Goal: Task Accomplishment & Management: Complete application form

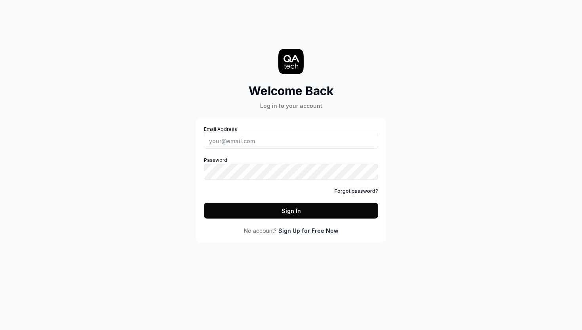
click at [318, 231] on link "Sign Up for Free Now" at bounding box center [308, 230] width 60 height 8
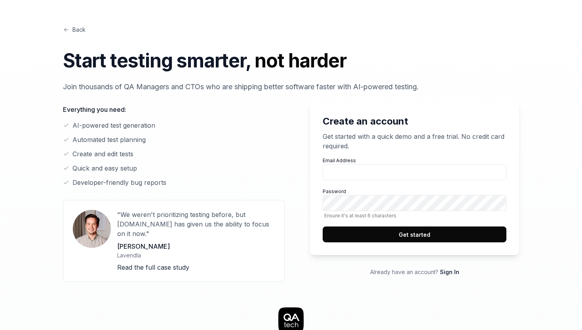
click at [294, 143] on div "Create an account Get started with a quick demo and a free trial. No credit car…" at bounding box center [291, 187] width 456 height 190
click at [341, 170] on input "Email Address" at bounding box center [415, 172] width 184 height 16
type input "[EMAIL_ADDRESS][DOMAIN_NAME]"
click at [457, 241] on button "Get started" at bounding box center [415, 234] width 184 height 16
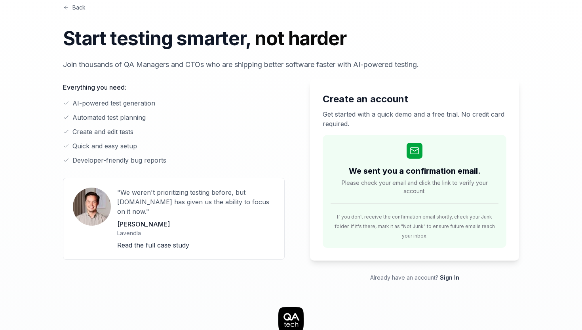
scroll to position [23, 0]
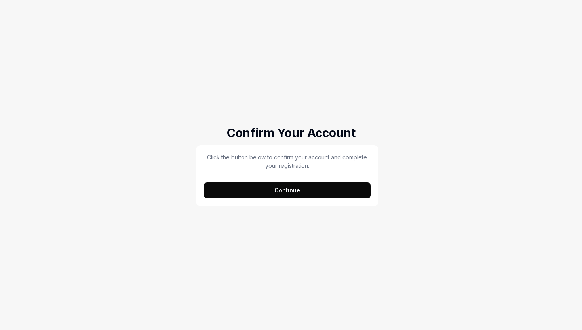
click at [332, 191] on button "Continue" at bounding box center [287, 190] width 167 height 16
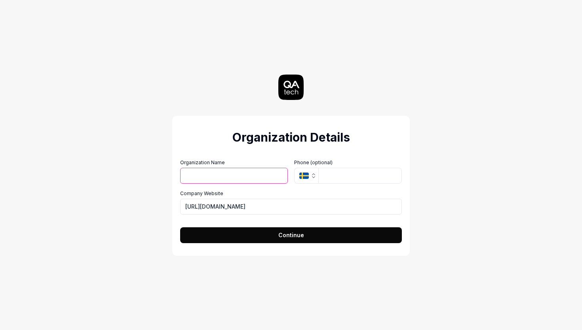
type input "[PERSON_NAME]"
click at [263, 178] on input "[PERSON_NAME]" at bounding box center [234, 176] width 108 height 16
type input "SafeGold"
click at [242, 204] on input "[URL][DOMAIN_NAME]" at bounding box center [291, 206] width 222 height 16
type input "[URL][DOMAIN_NAME]"
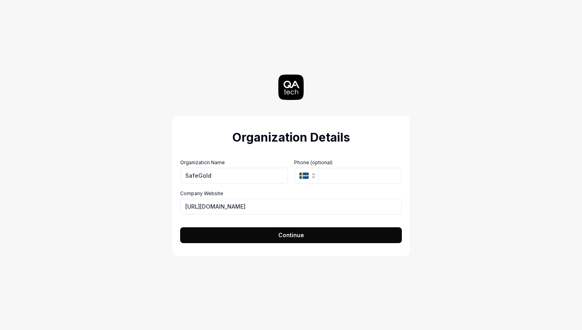
click at [301, 175] on icon "button" at bounding box center [304, 175] width 10 height 6
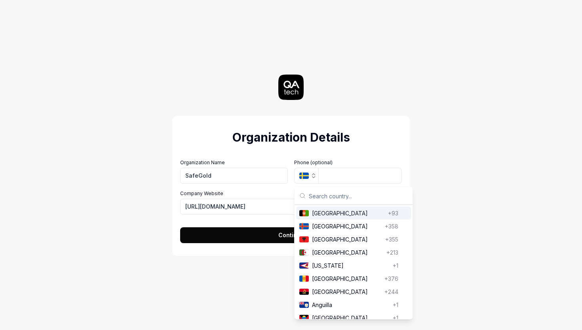
type input "i"
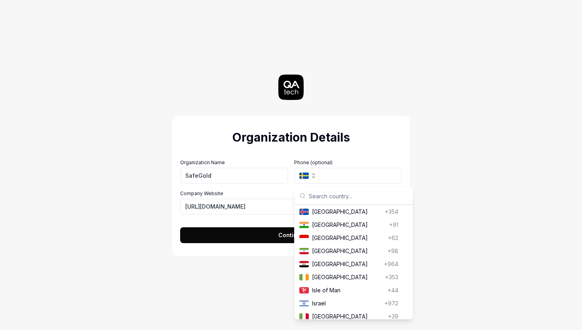
type input "0"
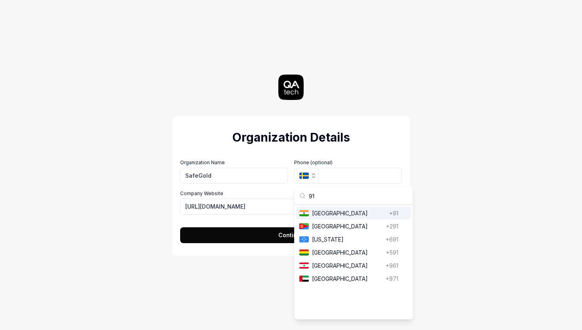
type input "91"
click at [369, 214] on span "[GEOGRAPHIC_DATA]" at bounding box center [349, 213] width 74 height 8
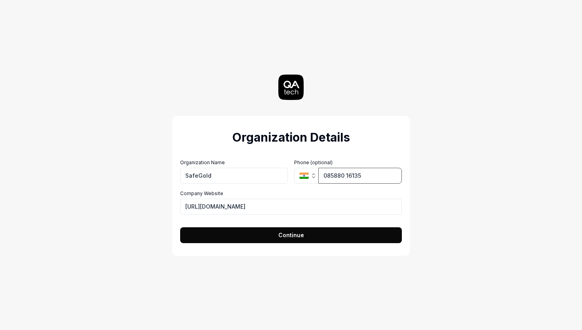
click at [328, 179] on input "085880 16135" at bounding box center [360, 176] width 84 height 16
type input "0"
click at [305, 177] on icon "button" at bounding box center [304, 175] width 10 height 6
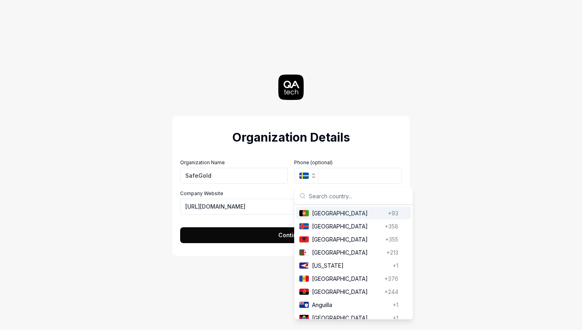
click at [248, 233] on button "Continue" at bounding box center [291, 235] width 222 height 16
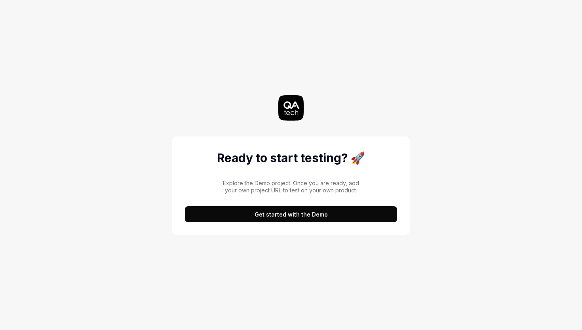
click at [268, 213] on button "Get started with the Demo" at bounding box center [291, 214] width 212 height 16
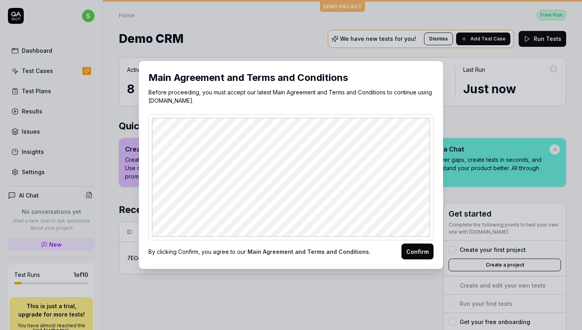
click at [420, 248] on button "Confirm" at bounding box center [418, 251] width 32 height 16
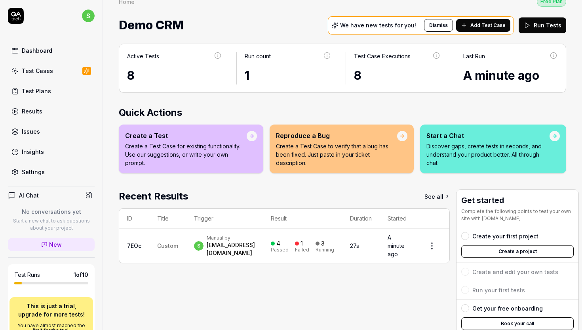
scroll to position [7, 0]
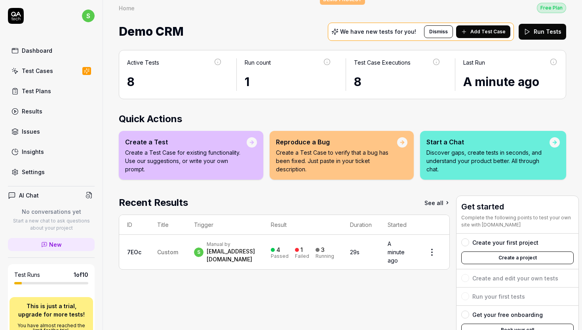
click at [209, 137] on div "Create a Test" at bounding box center [186, 142] width 122 height 10
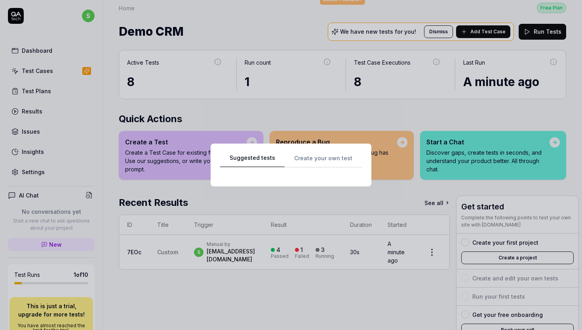
scroll to position [0, 0]
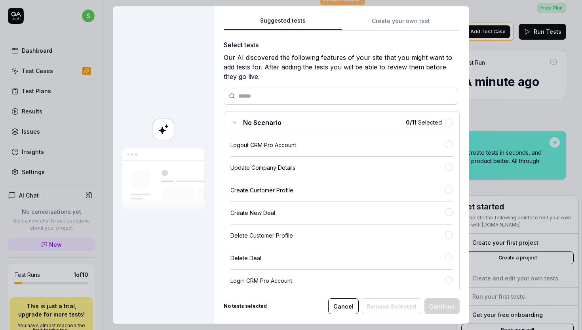
click at [265, 147] on div "Logout CRM Pro Account" at bounding box center [338, 145] width 215 height 8
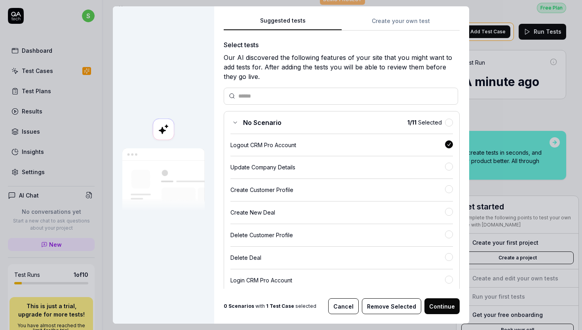
click at [273, 163] on div "Update Company Details" at bounding box center [338, 167] width 215 height 8
click at [321, 145] on div "Logout CRM Pro Account" at bounding box center [338, 145] width 215 height 8
click at [439, 301] on button "Continue" at bounding box center [442, 306] width 35 height 16
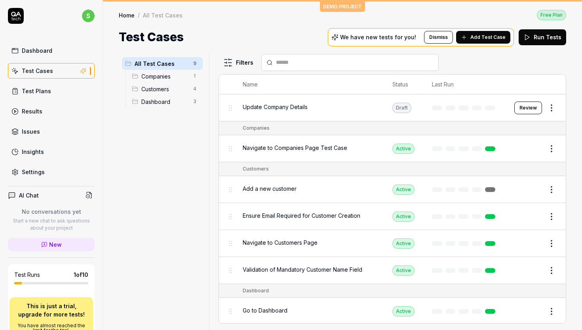
click at [531, 38] on icon at bounding box center [527, 37] width 7 height 7
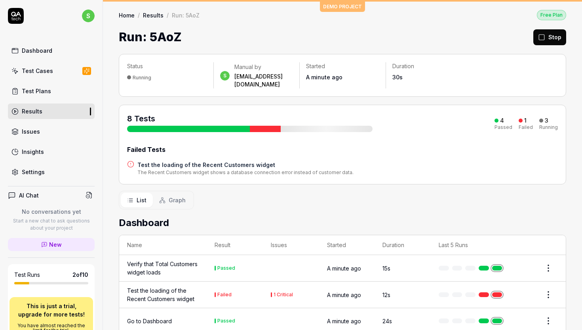
click at [65, 56] on link "Dashboard" at bounding box center [51, 50] width 87 height 15
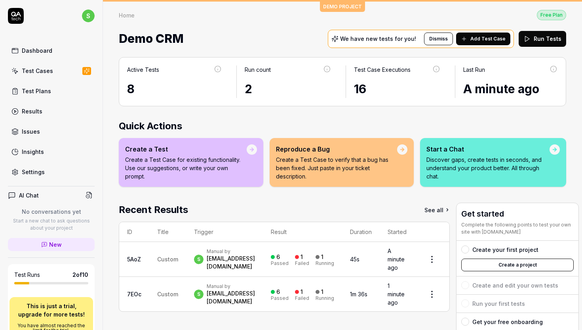
click at [447, 41] on button "Dismiss" at bounding box center [438, 38] width 29 height 13
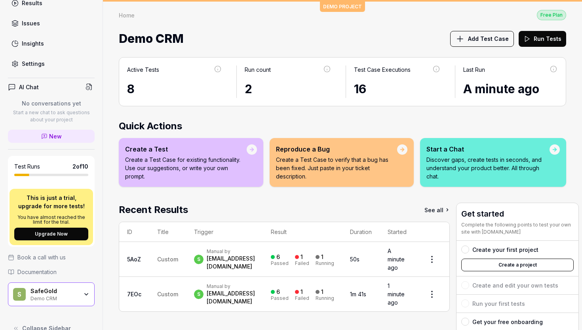
scroll to position [123, 0]
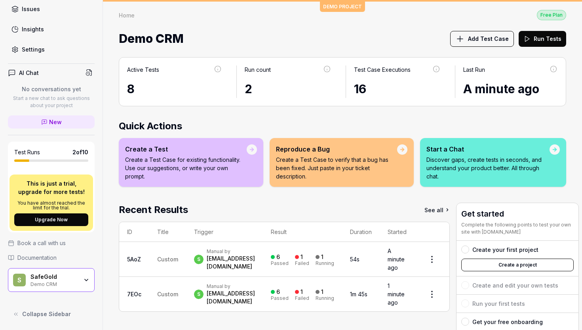
click at [490, 261] on button "Create a project" at bounding box center [517, 264] width 113 height 13
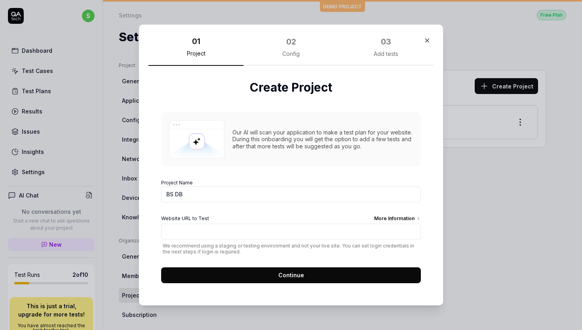
type input "BS DB"
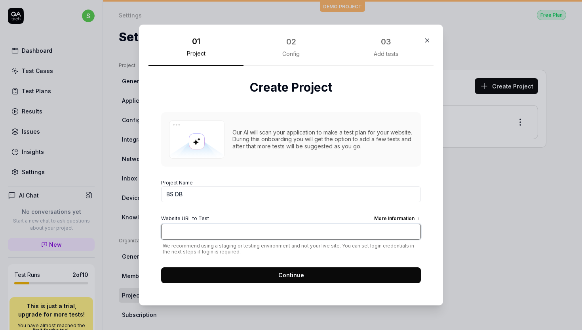
click at [296, 225] on input "Website URL to Test More Information" at bounding box center [291, 231] width 260 height 16
paste input "http://stage-partner-dashboard-v2.safegold.com/app/"
type input "http://stage-partner-dashboard-v2.safegold.com/app/"
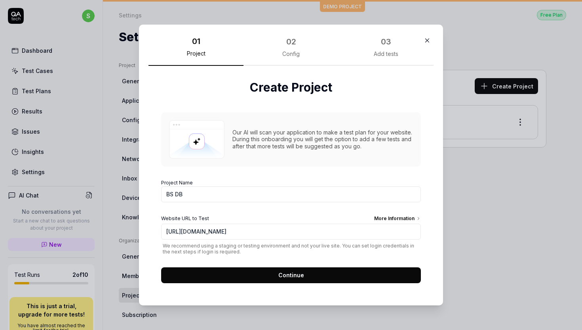
click at [309, 271] on button "Continue" at bounding box center [291, 275] width 260 height 16
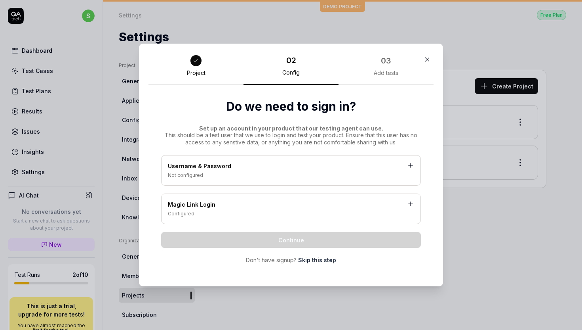
click at [295, 168] on div "Username & Password" at bounding box center [291, 167] width 246 height 10
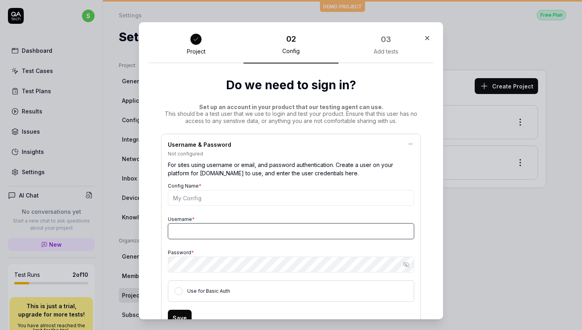
type input "[EMAIL_ADDRESS][DOMAIN_NAME]"
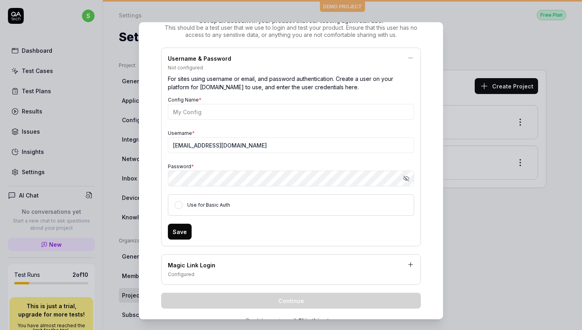
scroll to position [79, 0]
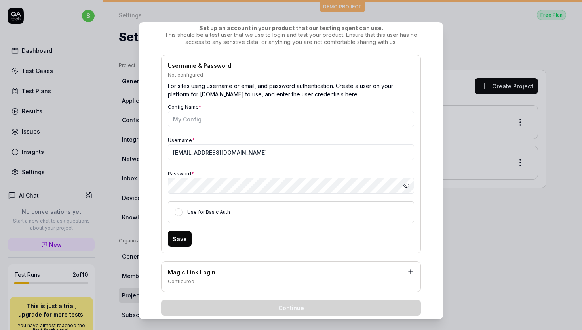
click at [406, 183] on icon "button" at bounding box center [407, 184] width 3 height 3
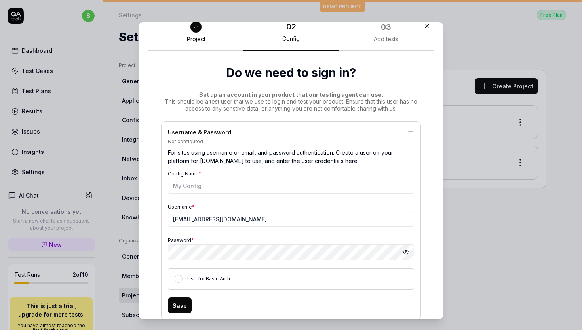
scroll to position [0, 0]
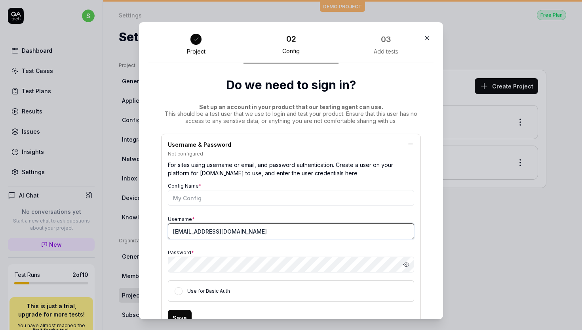
click at [304, 233] on input "[EMAIL_ADDRESS][DOMAIN_NAME]" at bounding box center [291, 231] width 246 height 16
paste input "ainesh.mamgain"
type input "sainesh.mamgain@safegold.in"
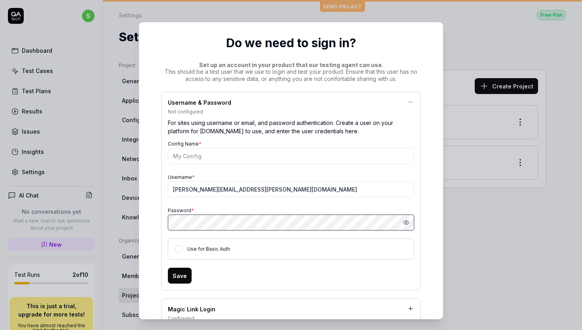
scroll to position [114, 0]
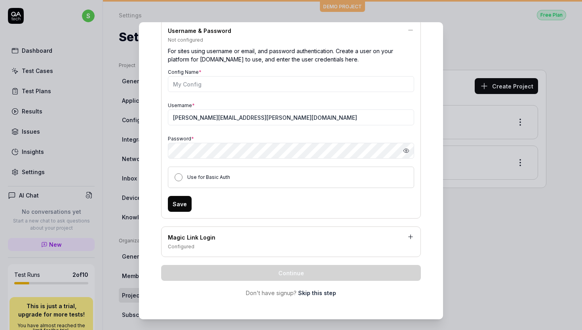
click at [177, 177] on button "Use for Basic Auth" at bounding box center [179, 177] width 8 height 8
click at [181, 204] on button "Save" at bounding box center [180, 204] width 24 height 16
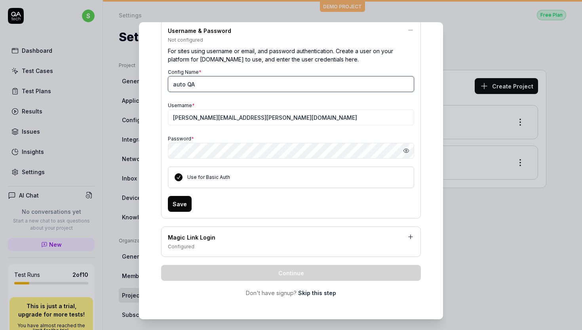
type input "auto QA"
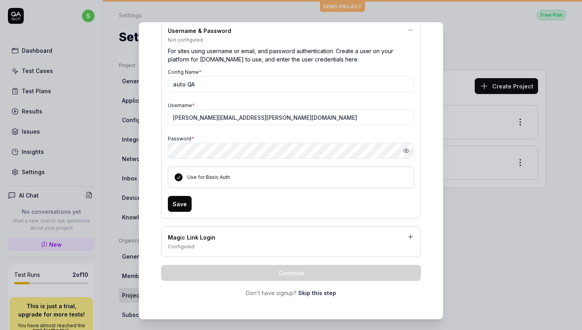
click at [179, 200] on button "Save" at bounding box center [180, 204] width 24 height 16
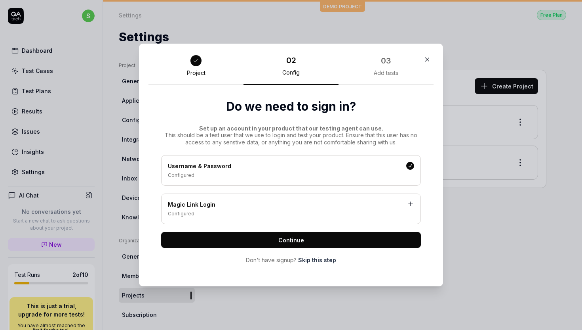
click at [287, 239] on span "Continue" at bounding box center [291, 240] width 26 height 8
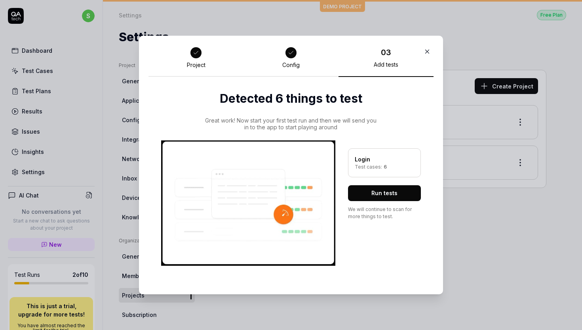
click at [374, 160] on div "Login" at bounding box center [384, 159] width 59 height 8
click at [428, 51] on icon "button" at bounding box center [428, 52] width 4 height 4
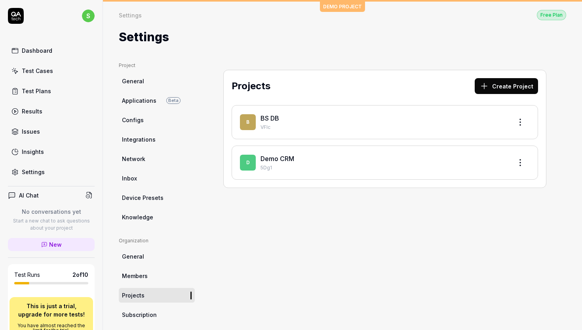
click at [374, 117] on div "BS DB" at bounding box center [384, 118] width 246 height 10
click at [521, 116] on html "s Dashboard Test Cases Test Plans Results Issues Insights Settings AI Chat No c…" at bounding box center [291, 165] width 582 height 330
click at [391, 119] on html "s Dashboard Test Cases Test Plans Results Issues Insights Settings AI Chat No c…" at bounding box center [291, 165] width 582 height 330
click at [252, 131] on div "B BS DB VFlc" at bounding box center [385, 122] width 307 height 34
click at [50, 48] on div "Dashboard" at bounding box center [37, 50] width 31 height 8
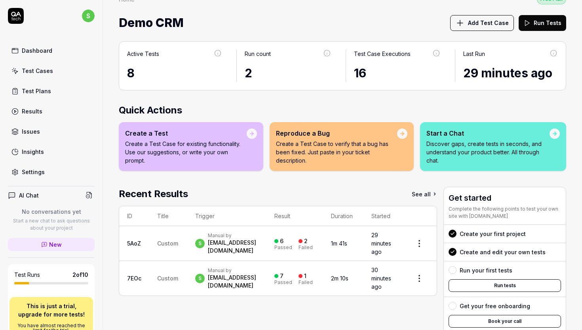
scroll to position [1, 0]
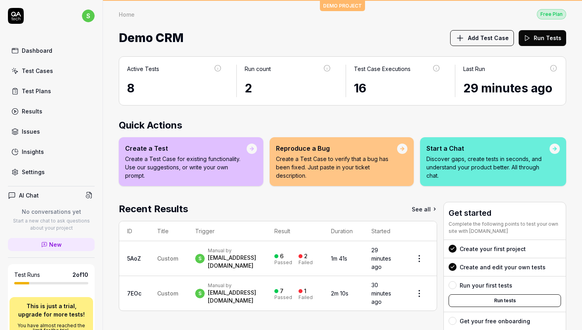
click at [54, 74] on link "Test Cases" at bounding box center [51, 70] width 87 height 15
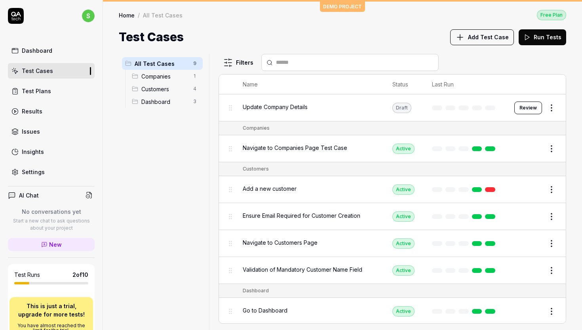
click at [51, 178] on link "Settings" at bounding box center [51, 171] width 87 height 15
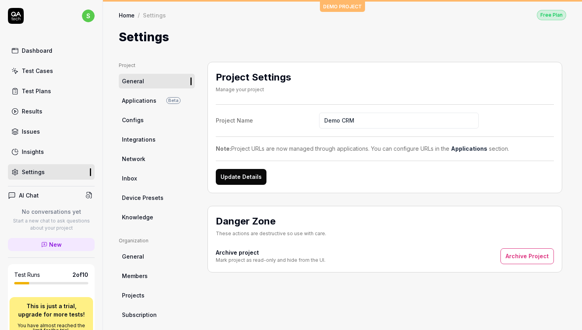
click at [131, 12] on link "Home" at bounding box center [127, 15] width 16 height 8
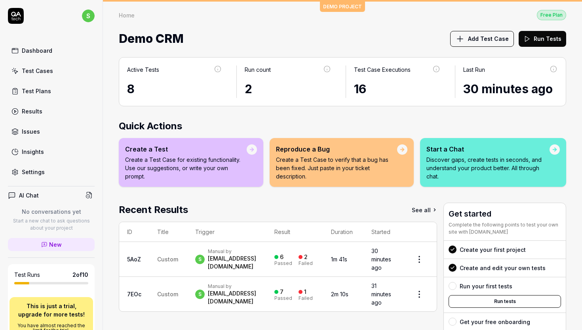
click at [38, 165] on link "Settings" at bounding box center [51, 171] width 87 height 15
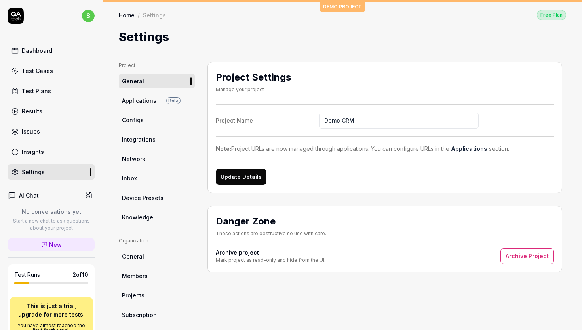
click at [67, 56] on link "Dashboard" at bounding box center [51, 50] width 87 height 15
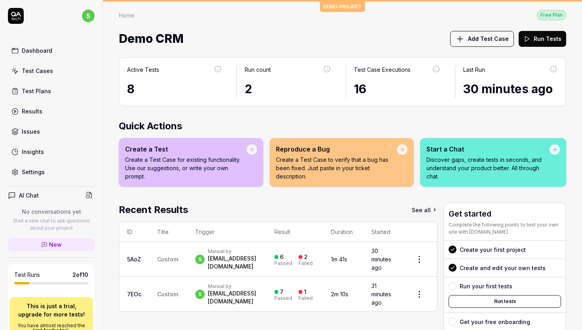
click at [61, 74] on link "Test Cases" at bounding box center [51, 70] width 87 height 15
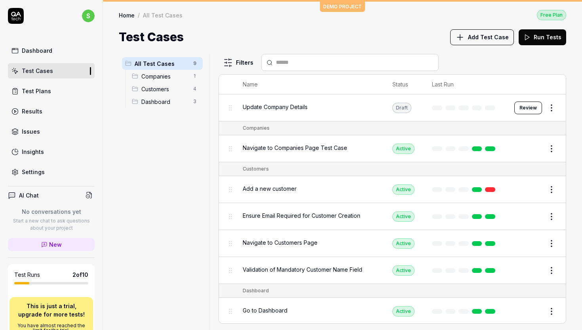
click at [189, 76] on div "Companies 1" at bounding box center [166, 76] width 74 height 13
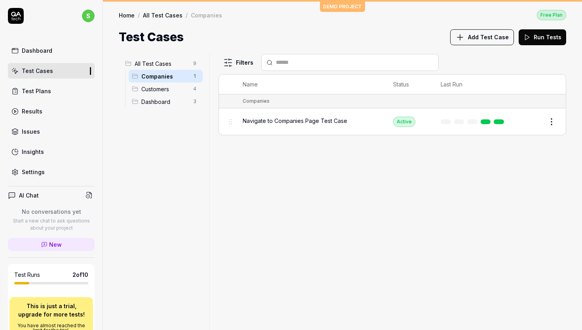
click at [180, 91] on span "Customers" at bounding box center [164, 89] width 47 height 8
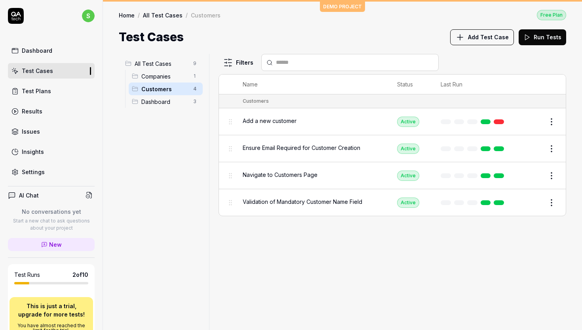
click at [177, 100] on span "Dashboard" at bounding box center [164, 101] width 47 height 8
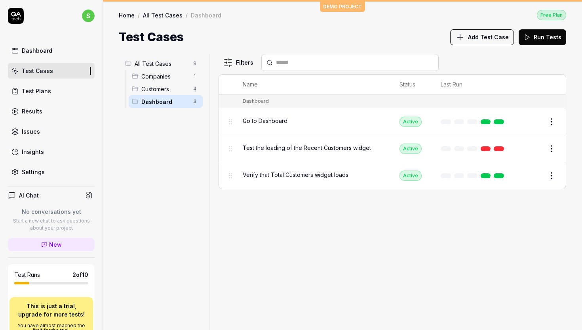
click at [169, 90] on span "Customers" at bounding box center [164, 89] width 47 height 8
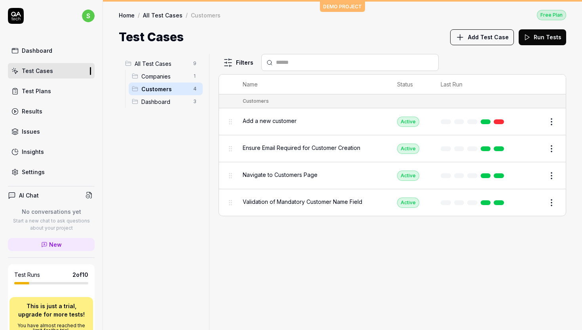
click at [166, 76] on span "Companies" at bounding box center [164, 76] width 47 height 8
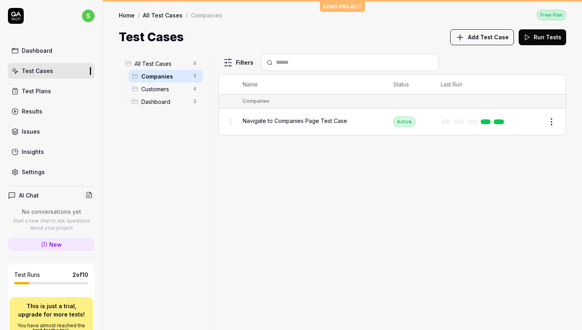
click at [166, 64] on span "All Test Cases" at bounding box center [162, 63] width 54 height 8
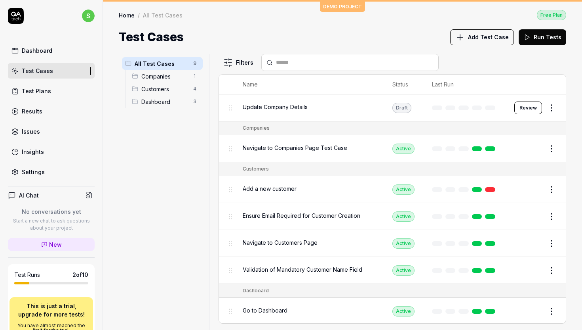
click at [57, 94] on link "Test Plans" at bounding box center [51, 90] width 87 height 15
